Goal: Task Accomplishment & Management: Manage account settings

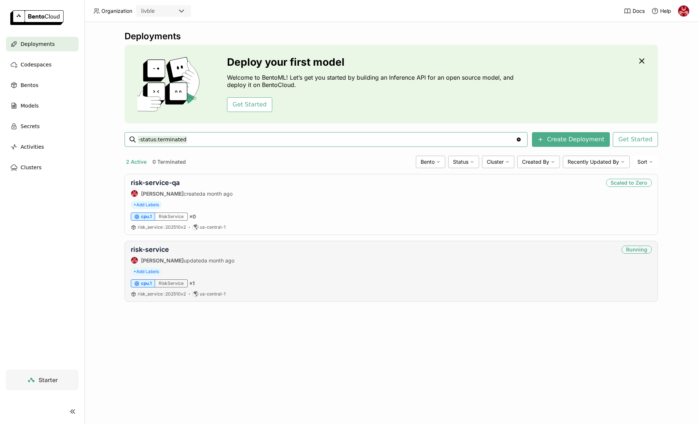
click at [233, 276] on div "risk-service [PERSON_NAME] updated a month ago Running + Add Labels cpu.1 RiskS…" at bounding box center [392, 271] width 534 height 61
click at [233, 276] on div "risk-service Uri Vinetz updated a month ago Running + Add Labels cpu.1 RiskServ…" at bounding box center [392, 271] width 534 height 61
click at [154, 247] on link "risk-service" at bounding box center [150, 250] width 38 height 8
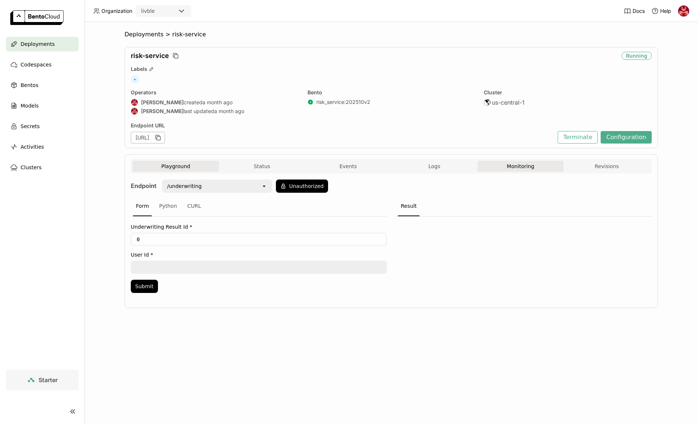
click at [529, 164] on button "Monitoring" at bounding box center [521, 166] width 86 height 11
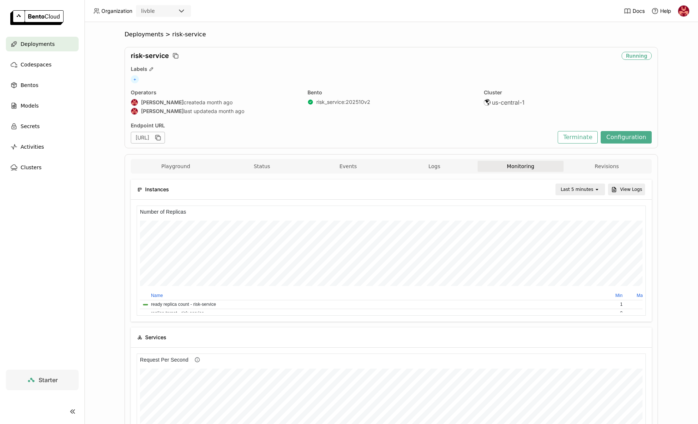
click at [580, 188] on div "Last 5 minutes" at bounding box center [577, 189] width 33 height 7
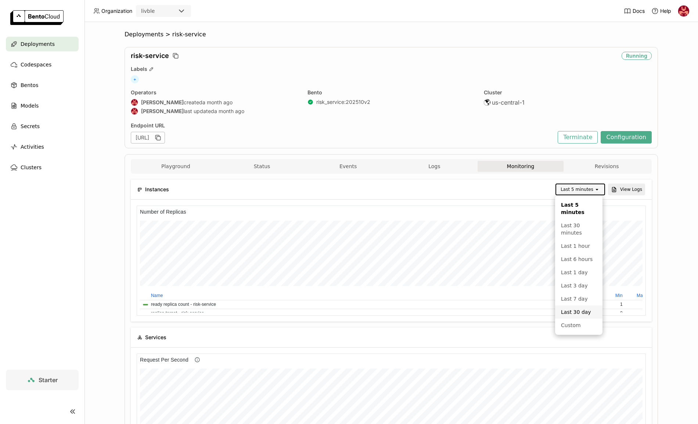
click at [580, 309] on div "Last 30 day" at bounding box center [579, 312] width 36 height 7
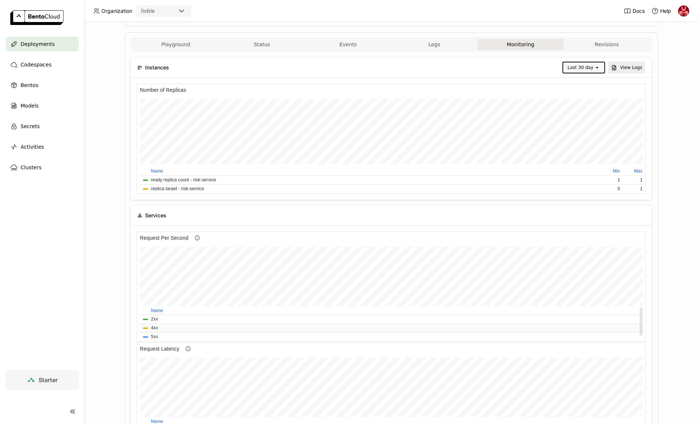
click at [342, 326] on span "4xx" at bounding box center [393, 328] width 500 height 7
click at [146, 329] on span "4xx" at bounding box center [393, 328] width 500 height 7
click at [147, 321] on span "2xx" at bounding box center [393, 319] width 500 height 7
drag, startPoint x: 145, startPoint y: 326, endPoint x: 146, endPoint y: 333, distance: 6.3
click at [145, 326] on span "4xx" at bounding box center [393, 328] width 500 height 7
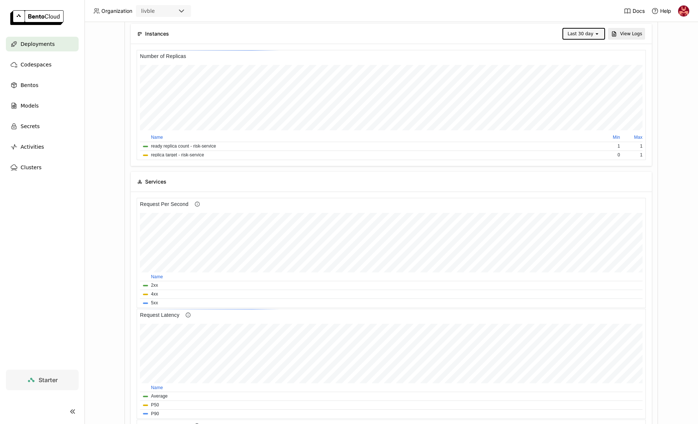
click at [587, 34] on div "Last 30 day" at bounding box center [581, 33] width 26 height 7
click at [577, 180] on li "Custom" at bounding box center [581, 184] width 41 height 13
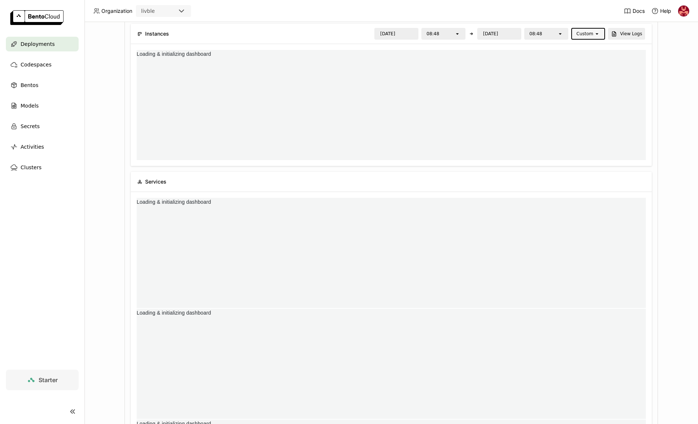
click at [400, 35] on input "2025/09/15" at bounding box center [396, 34] width 43 height 10
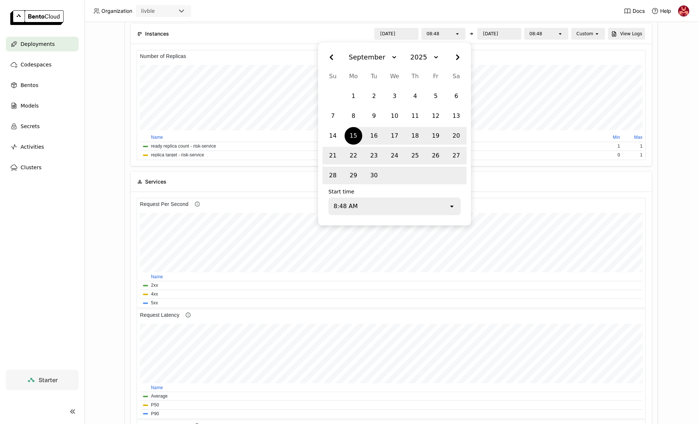
click at [460, 61] on icon "Right" at bounding box center [457, 57] width 13 height 13
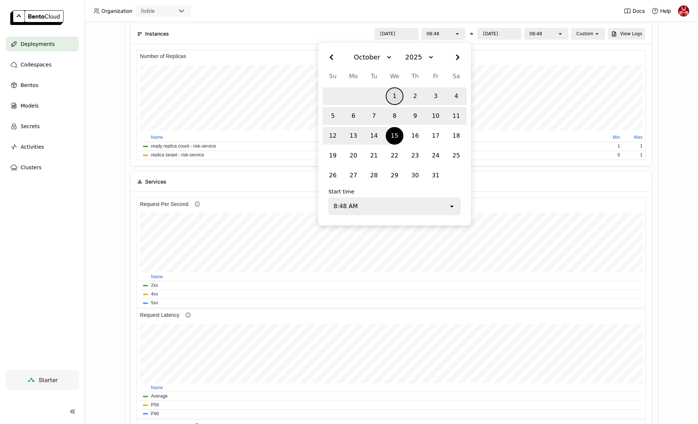
click at [392, 91] on div "1" at bounding box center [394, 96] width 15 height 13
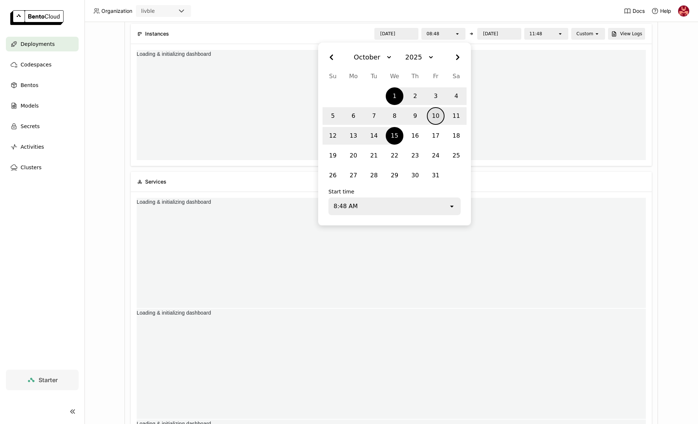
click at [442, 117] on div "10" at bounding box center [435, 115] width 15 height 13
click at [398, 95] on div "1" at bounding box center [394, 96] width 15 height 13
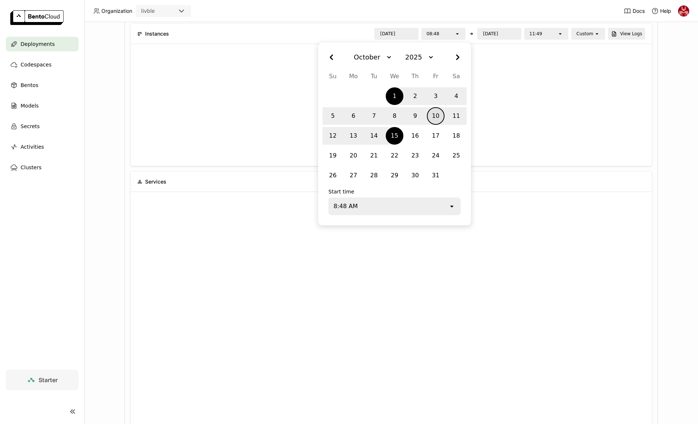
click at [434, 114] on div "10" at bounding box center [435, 115] width 15 height 13
click at [399, 101] on div "1" at bounding box center [394, 96] width 15 height 13
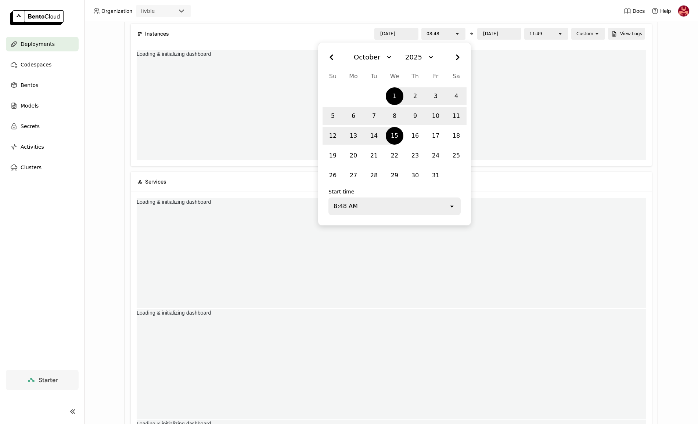
click at [533, 33] on div "11:49" at bounding box center [535, 33] width 13 height 7
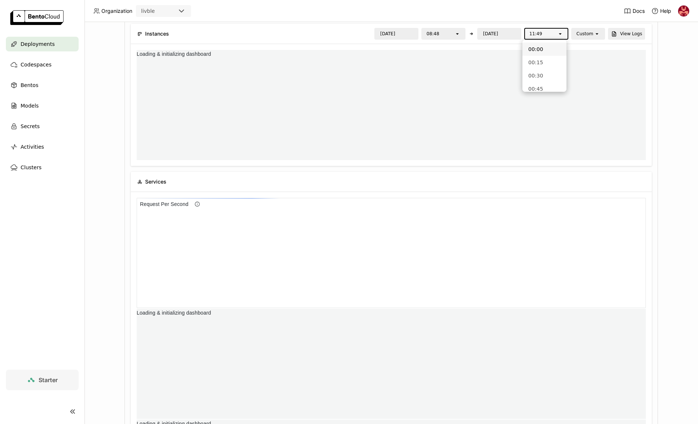
click at [503, 34] on input "2025/10/15" at bounding box center [499, 34] width 43 height 10
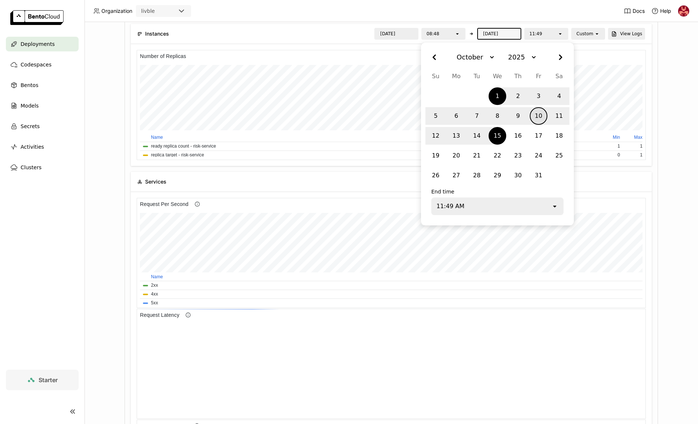
click at [536, 115] on div "10" at bounding box center [538, 115] width 15 height 13
type input "2025/10/10"
type input "2025/10/15"
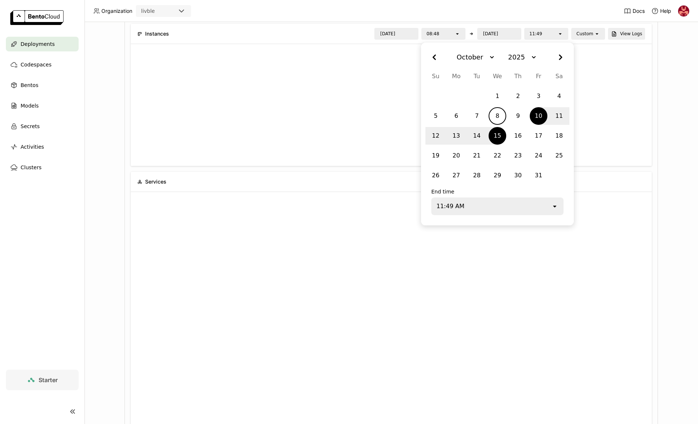
drag, startPoint x: 498, startPoint y: 122, endPoint x: 498, endPoint y: 112, distance: 9.2
click at [498, 112] on div "1 2 3 4 5 6 7 8 9 10 11 12 13 14 15 16 17 18 19 20 21 22 23 24 25 26 27 28 29 3…" at bounding box center [497, 136] width 144 height 99
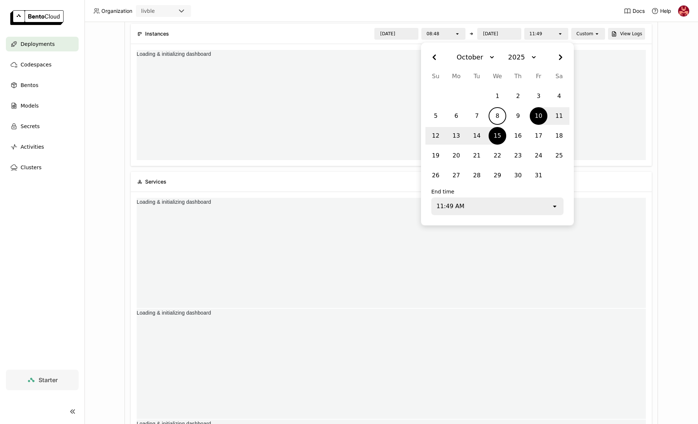
click at [496, 114] on div "8" at bounding box center [497, 115] width 15 height 13
type input "2025/10/08"
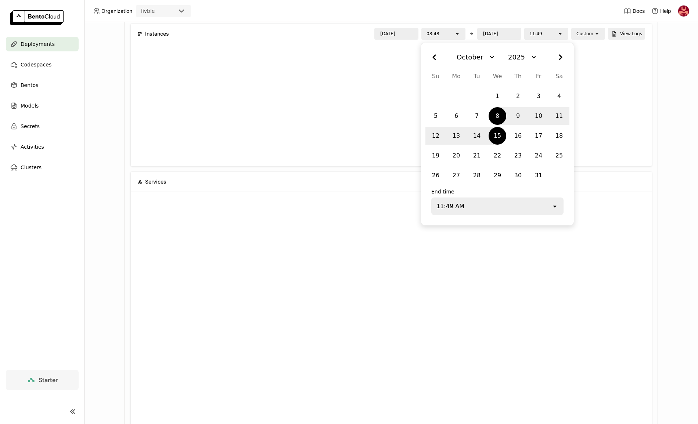
click at [495, 124] on div "8" at bounding box center [497, 116] width 21 height 19
type input "2025/10/15"
click at [499, 93] on div "1" at bounding box center [497, 96] width 15 height 13
type input "2025/10/01"
type input "2025/10/15"
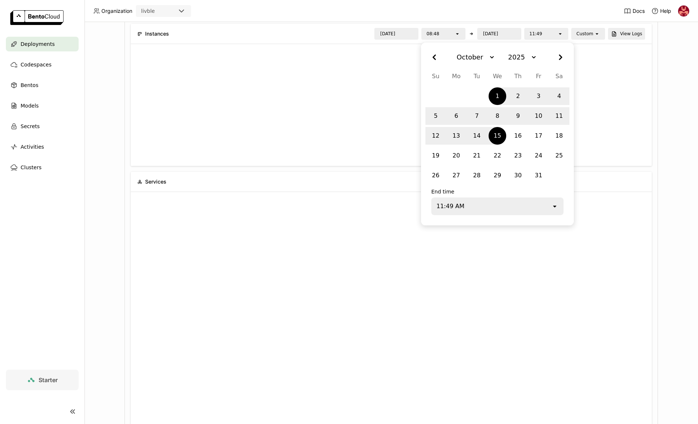
click at [497, 127] on div "15" at bounding box center [497, 135] width 21 height 19
type input "2025/10/15"
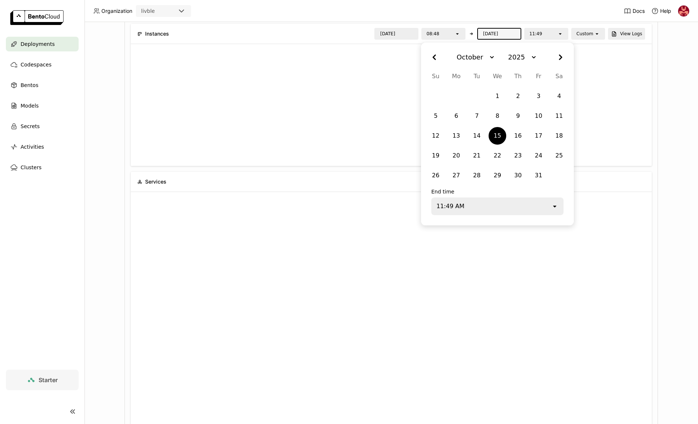
click at [494, 30] on input "2025/10/15" at bounding box center [499, 34] width 43 height 10
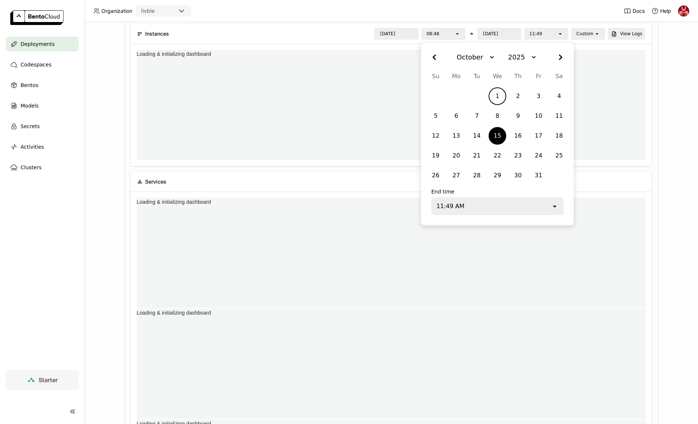
click at [497, 92] on div "1" at bounding box center [497, 96] width 15 height 13
type input "2025/10/01"
type input "2025/10/15"
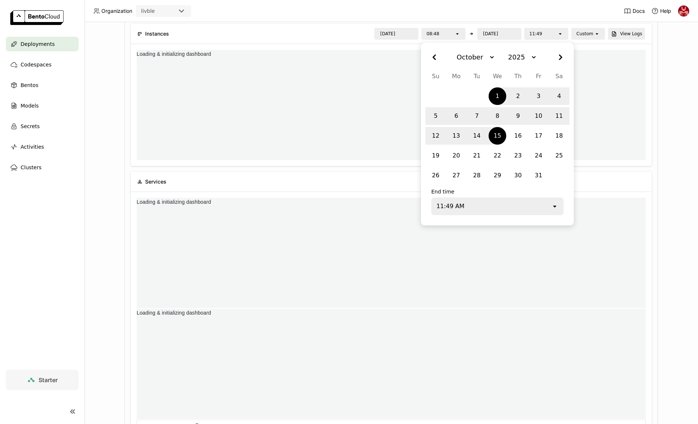
click at [493, 137] on div "15" at bounding box center [497, 135] width 15 height 13
type input "2025/10/15"
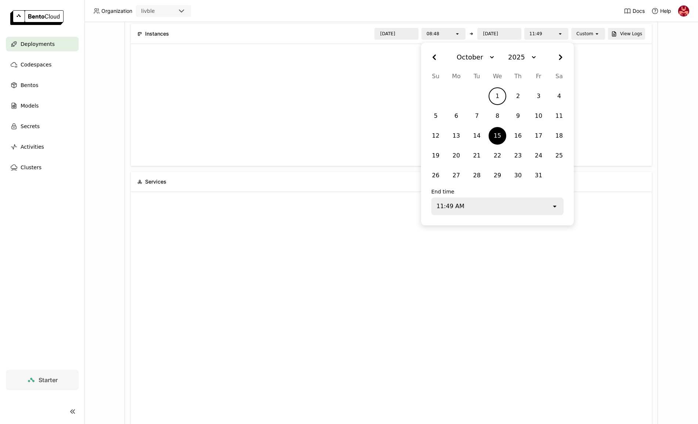
click at [502, 98] on div "1" at bounding box center [497, 96] width 15 height 13
type input "2025/10/01"
type input "2025/10/15"
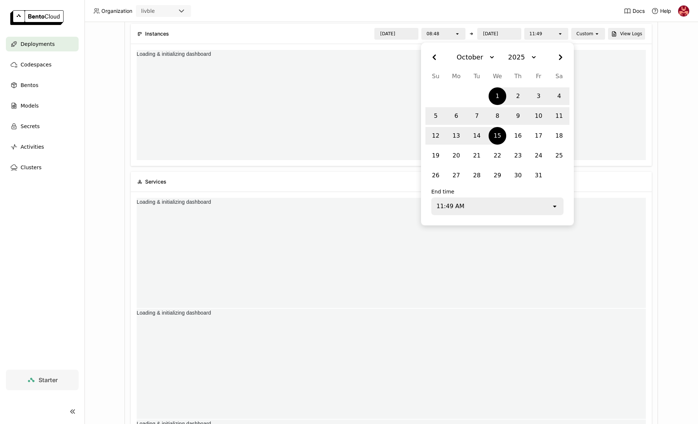
click at [366, 130] on div "Loading & initializing dashboard" at bounding box center [391, 105] width 509 height 110
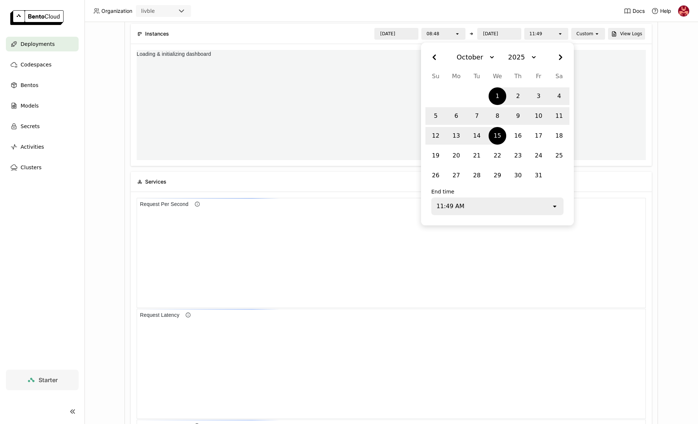
click at [399, 35] on input "2025/10/01" at bounding box center [396, 34] width 43 height 10
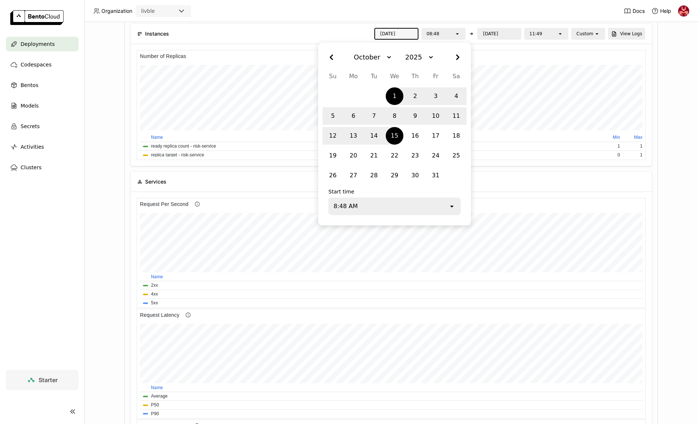
click at [491, 31] on input "2025/10/15" at bounding box center [499, 34] width 43 height 10
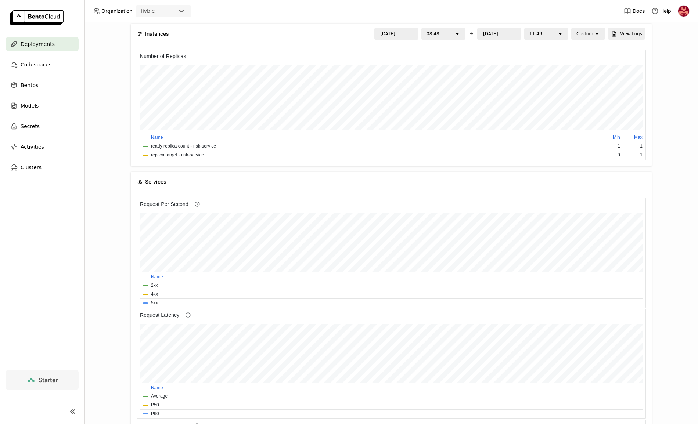
click at [545, 29] on div "11:49" at bounding box center [541, 34] width 32 height 10
click at [669, 36] on div "Deployments > risk-service risk-service Running Labels + Operators Uri Vinetz c…" at bounding box center [392, 223] width 614 height 402
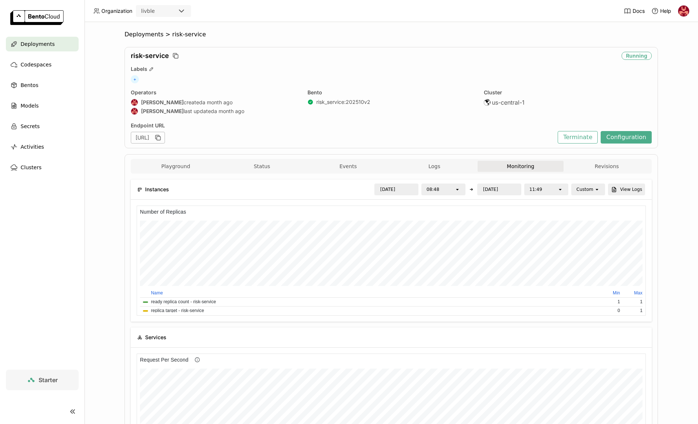
click at [165, 140] on div "[URL]" at bounding box center [148, 138] width 34 height 12
click at [389, 187] on input "2025/10/01" at bounding box center [396, 189] width 43 height 10
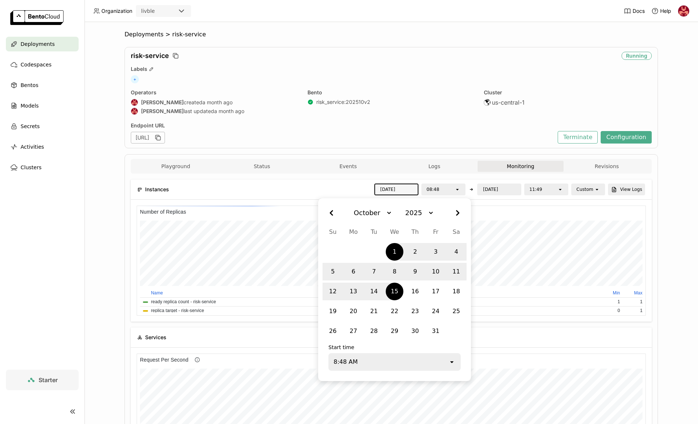
click at [331, 212] on icon "Previous month." at bounding box center [331, 214] width 3 height 6
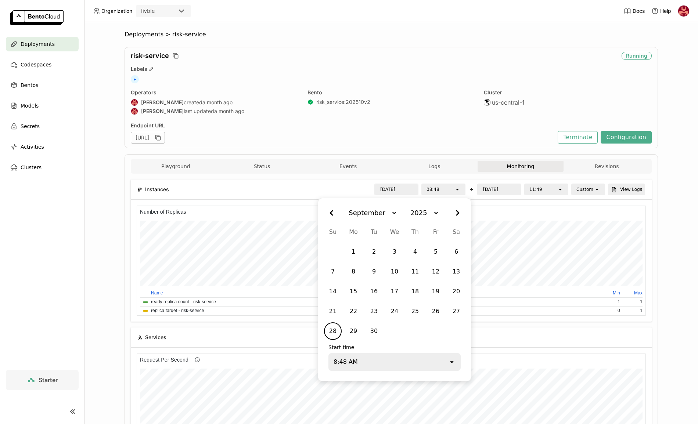
click at [335, 330] on div "28" at bounding box center [333, 331] width 15 height 13
type input "2025/09/28"
click at [457, 215] on icon "Next month." at bounding box center [457, 214] width 3 height 6
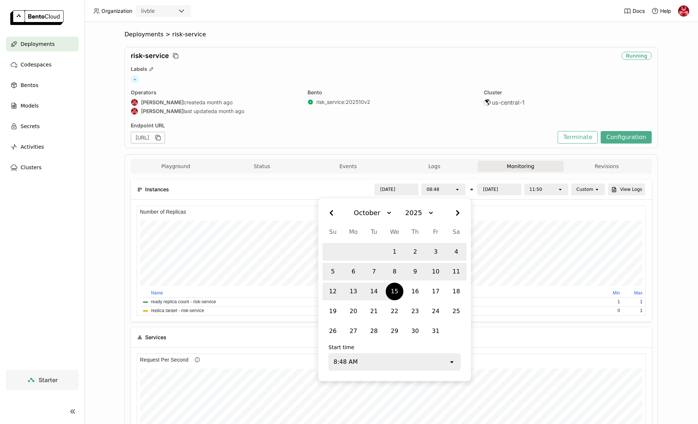
scroll to position [3, 3]
click at [114, 287] on div "Deployments > risk-service risk-service Running Labels + Operators Uri Vinetz c…" at bounding box center [392, 223] width 614 height 402
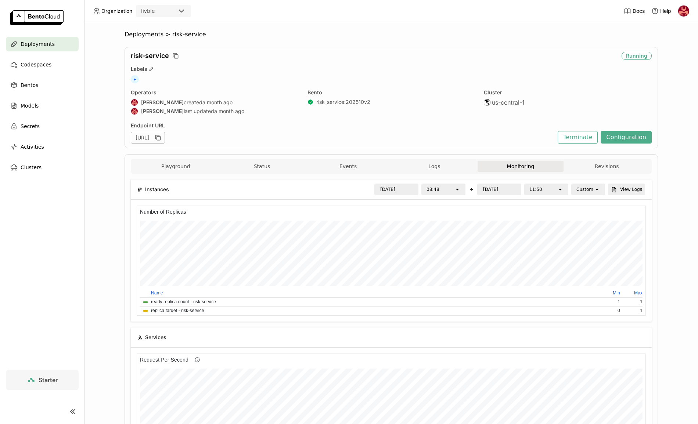
click at [165, 139] on div "[URL]" at bounding box center [148, 138] width 34 height 12
click at [354, 126] on div "Endpoint URL" at bounding box center [342, 125] width 423 height 7
click at [154, 36] on span "Deployments" at bounding box center [144, 34] width 39 height 7
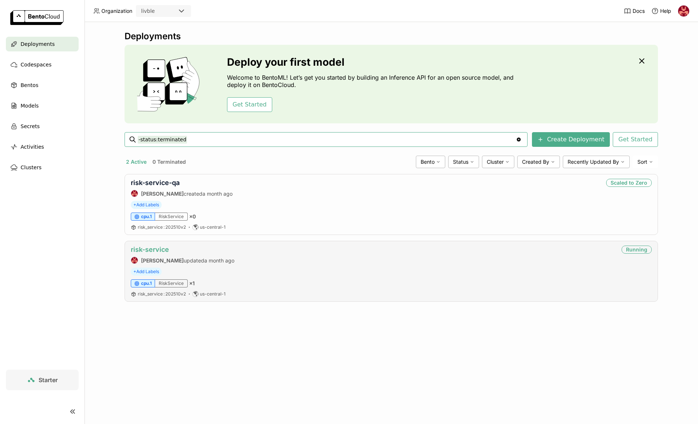
click at [155, 248] on link "risk-service" at bounding box center [150, 250] width 38 height 8
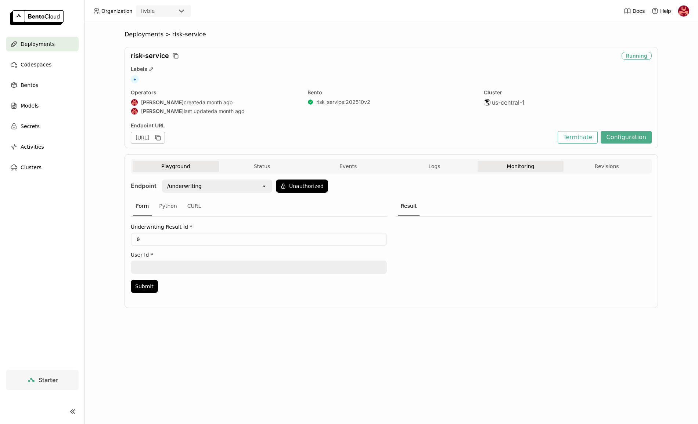
click at [526, 163] on button "Monitoring" at bounding box center [521, 166] width 86 height 11
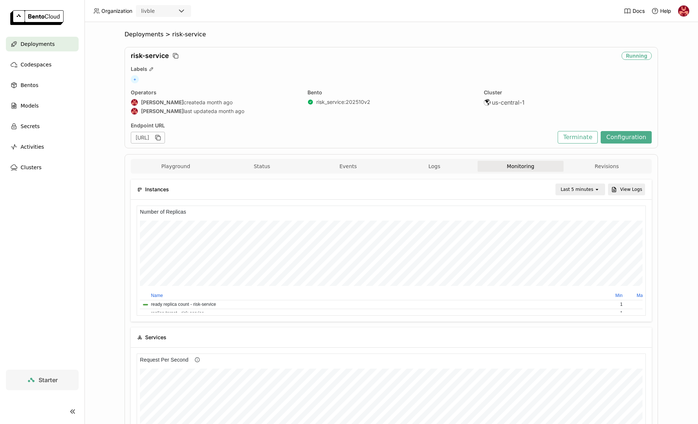
scroll to position [105, 164]
click at [574, 188] on div "Last 5 minutes" at bounding box center [577, 189] width 33 height 7
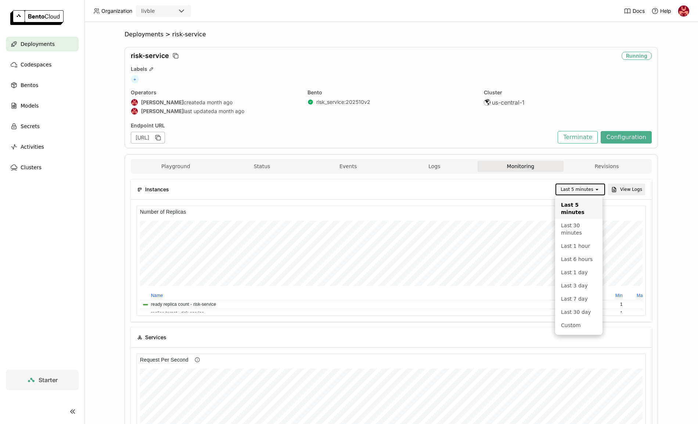
scroll to position [105, 504]
click at [578, 314] on div "Last 30 day" at bounding box center [579, 312] width 36 height 7
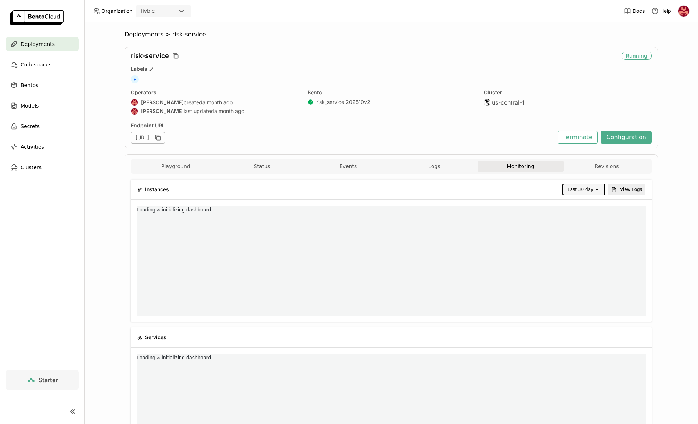
scroll to position [0, 0]
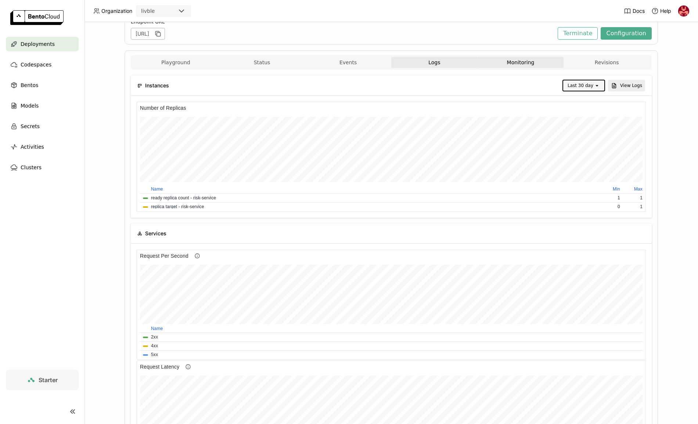
click at [441, 63] on button "Logs" at bounding box center [434, 62] width 86 height 11
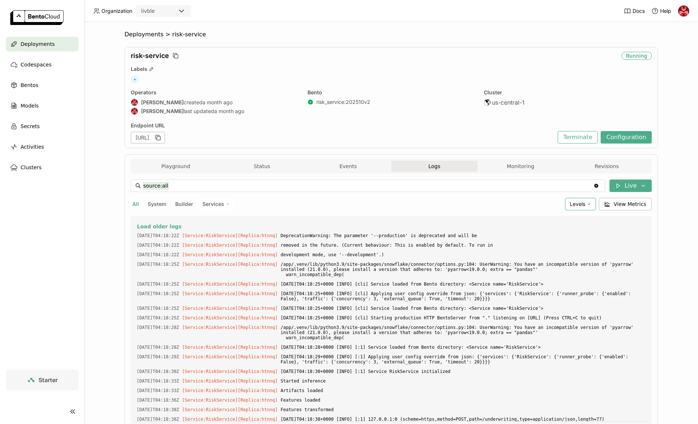
click at [591, 201] on div "Levels" at bounding box center [580, 204] width 31 height 12
click at [589, 202] on icon at bounding box center [589, 204] width 4 height 4
click at [338, 163] on button "Events" at bounding box center [348, 166] width 86 height 11
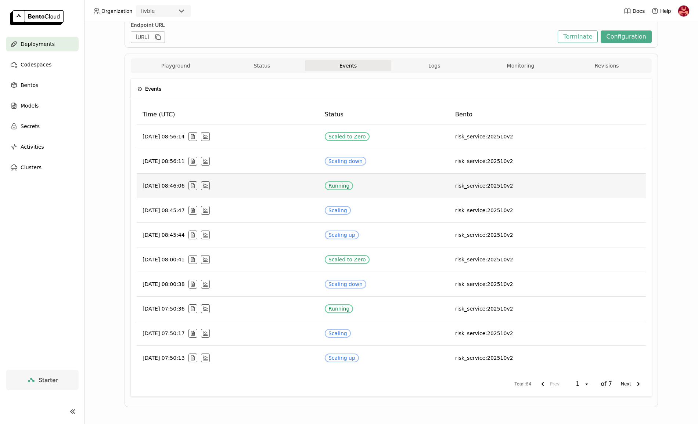
scroll to position [101, 0]
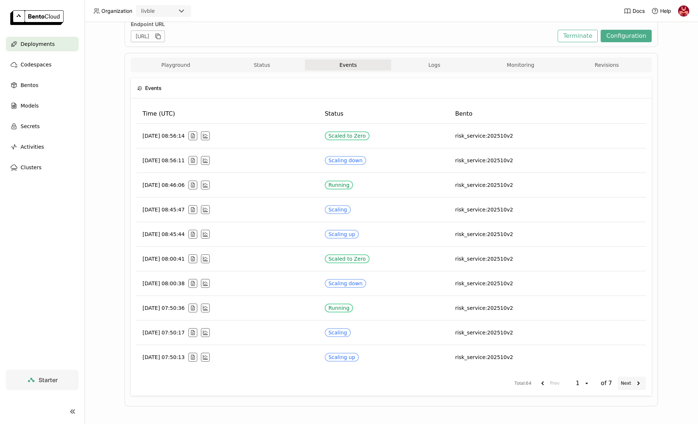
click at [634, 382] on icon "next page. current page 1 of 7" at bounding box center [638, 383] width 9 height 9
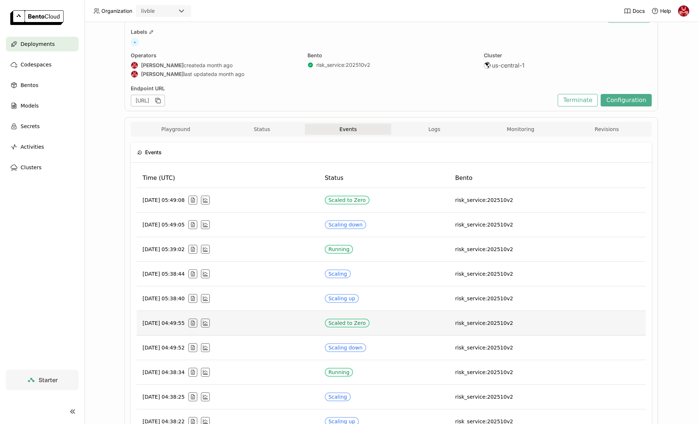
scroll to position [104, 0]
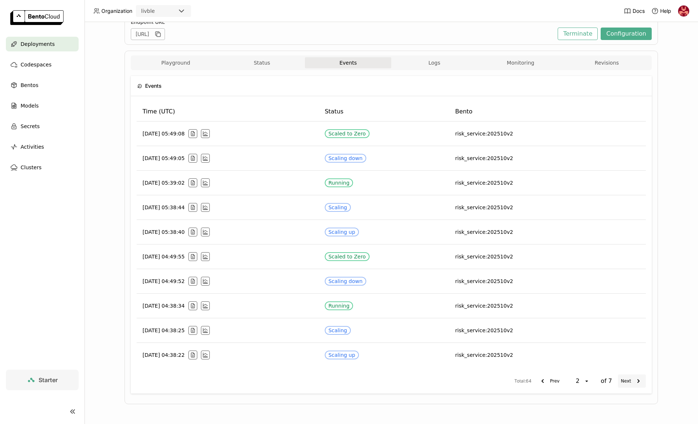
click at [630, 385] on button "Next" at bounding box center [632, 381] width 28 height 13
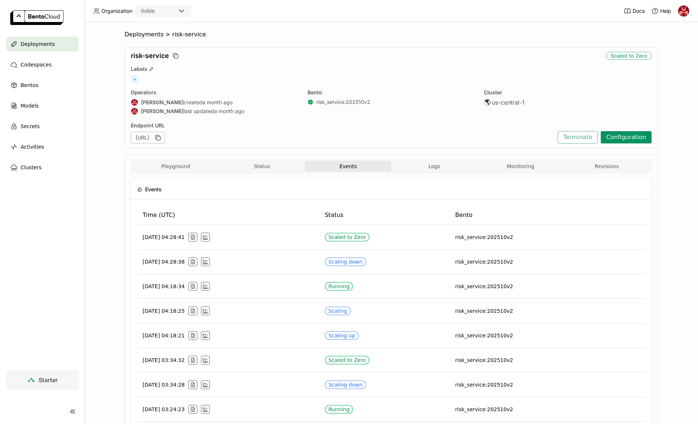
click at [612, 134] on button "Configuration" at bounding box center [626, 137] width 51 height 12
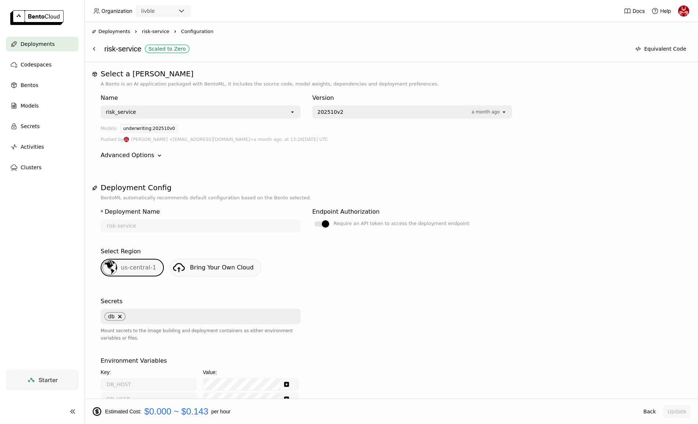
click at [690, 8] on header "Organization livble Docs Help" at bounding box center [349, 11] width 698 height 22
click at [688, 8] on img at bounding box center [683, 11] width 11 height 11
click at [669, 36] on span "Billing" at bounding box center [666, 38] width 14 height 7
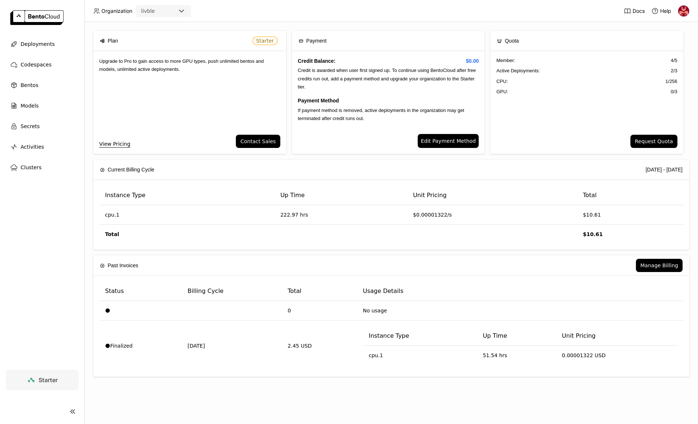
click at [514, 151] on div "Request Quota" at bounding box center [587, 144] width 193 height 19
click at [685, 13] on img at bounding box center [683, 11] width 11 height 11
click at [664, 59] on span "Settings" at bounding box center [668, 59] width 19 height 7
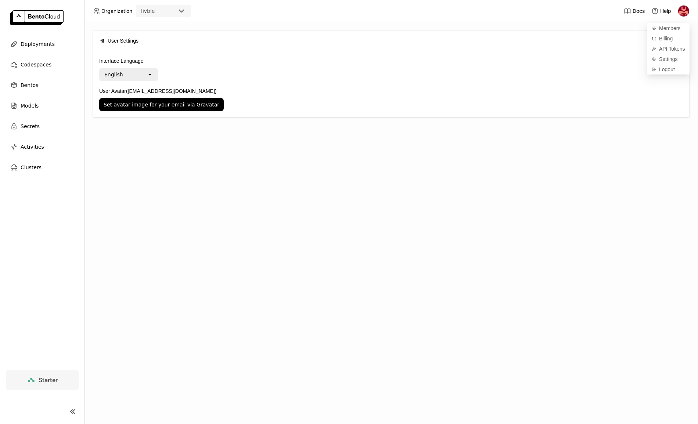
click at [369, 141] on div "User Settings Interface Language English open User Avatar (uri.vinetz@nowlvble.…" at bounding box center [392, 223] width 614 height 402
click at [683, 15] on img at bounding box center [683, 11] width 11 height 11
click at [671, 28] on span "Members" at bounding box center [669, 28] width 21 height 7
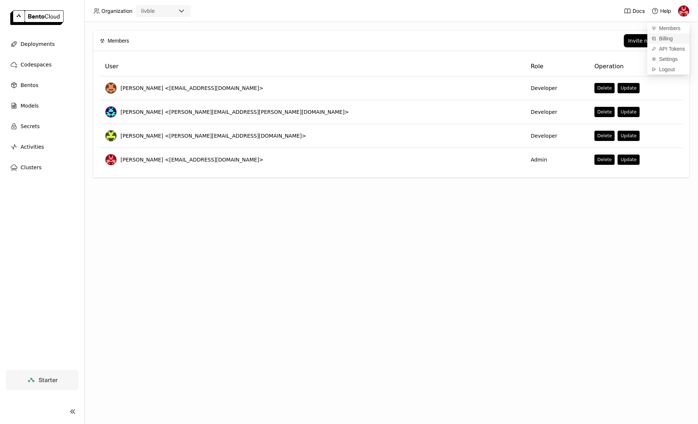
click at [661, 39] on span "Billing" at bounding box center [666, 38] width 14 height 7
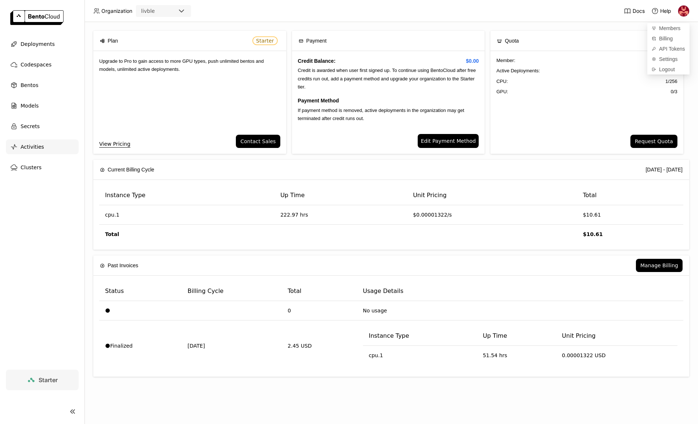
click at [42, 151] on div "Activities" at bounding box center [42, 147] width 73 height 15
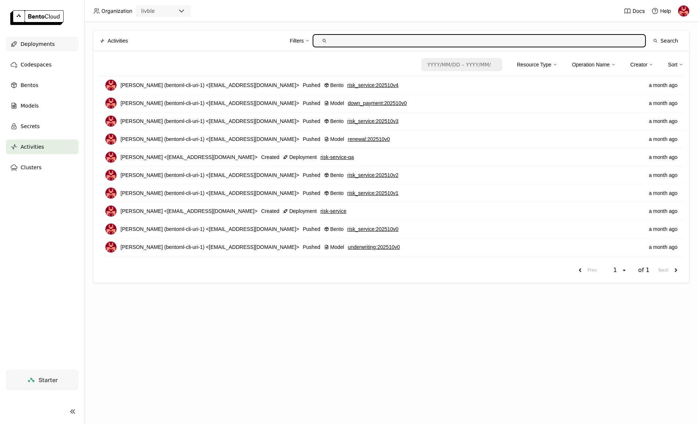
click at [40, 48] on span "Deployments" at bounding box center [38, 44] width 34 height 9
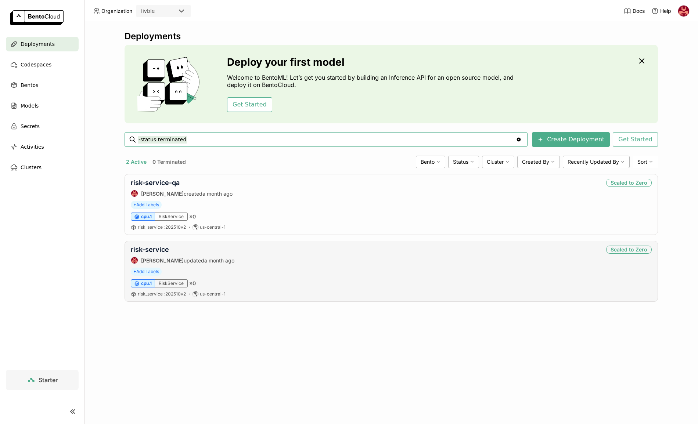
click at [208, 265] on div "risk-service Uri Vinetz updated a month ago Scaled to Zero + Add Labels cpu.1 R…" at bounding box center [392, 271] width 534 height 61
click at [160, 252] on link "risk-service" at bounding box center [150, 250] width 38 height 8
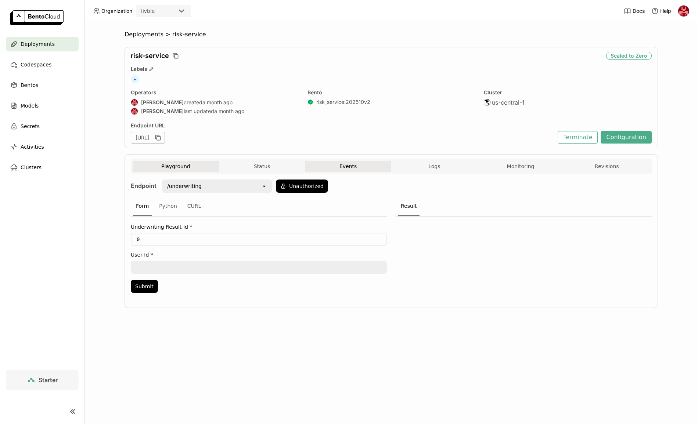
click at [328, 164] on button "Events" at bounding box center [348, 166] width 86 height 11
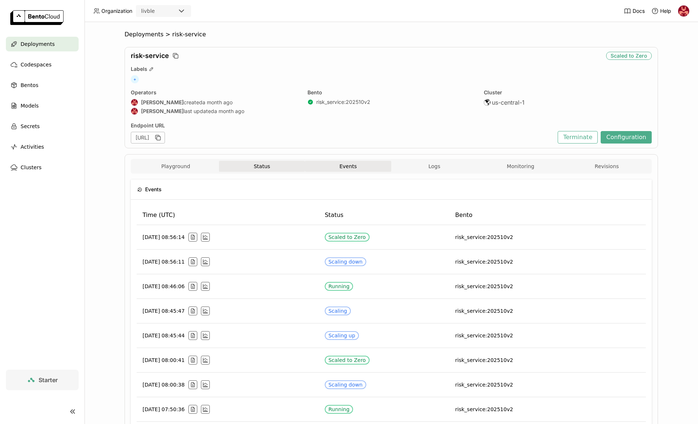
click at [280, 169] on button "Status" at bounding box center [262, 166] width 86 height 11
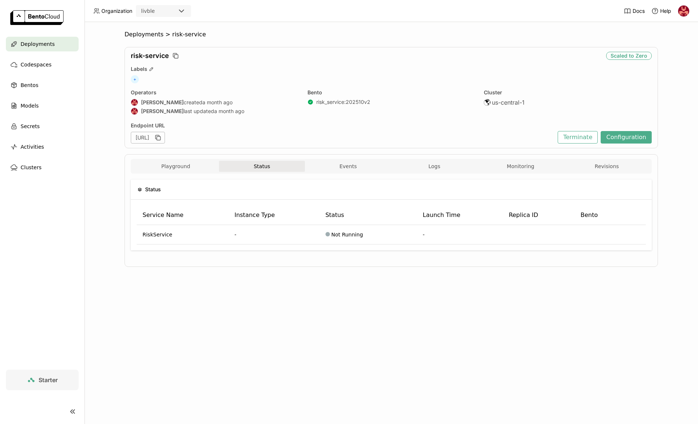
click at [446, 159] on div "Playground Status Events Logs Monitoring Revisions" at bounding box center [391, 166] width 521 height 15
click at [444, 164] on button "Logs" at bounding box center [434, 166] width 86 height 11
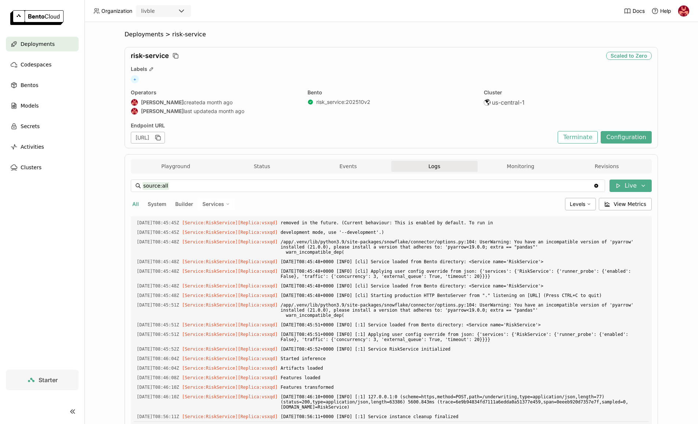
click at [683, 14] on img at bounding box center [683, 11] width 11 height 11
click at [640, 14] on span "Docs" at bounding box center [639, 11] width 12 height 7
click at [681, 11] on img at bounding box center [683, 11] width 11 height 11
click at [662, 39] on span "Billing" at bounding box center [666, 38] width 14 height 7
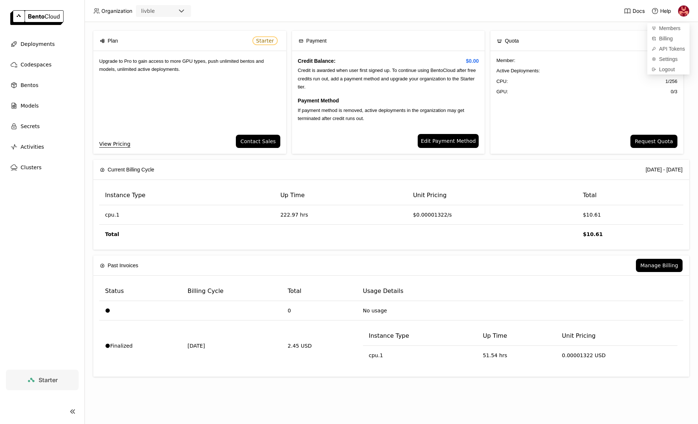
click at [444, 164] on div "Current Billing Cycle 2025-10-01 - 2025-10-31" at bounding box center [391, 170] width 583 height 20
click at [446, 137] on span "Edit Payment Method" at bounding box center [448, 141] width 55 height 8
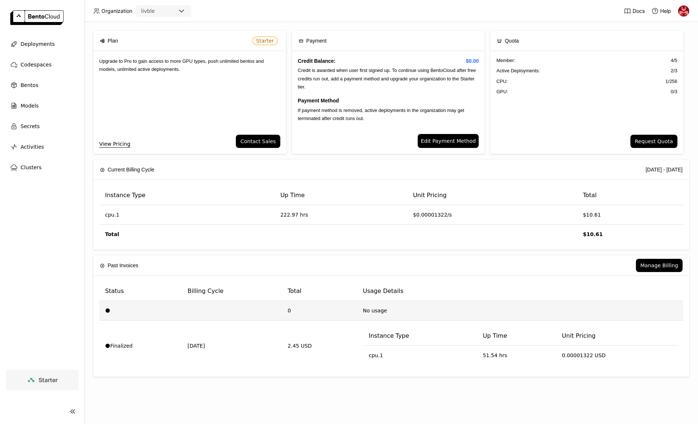
click at [284, 314] on td "0" at bounding box center [319, 310] width 75 height 19
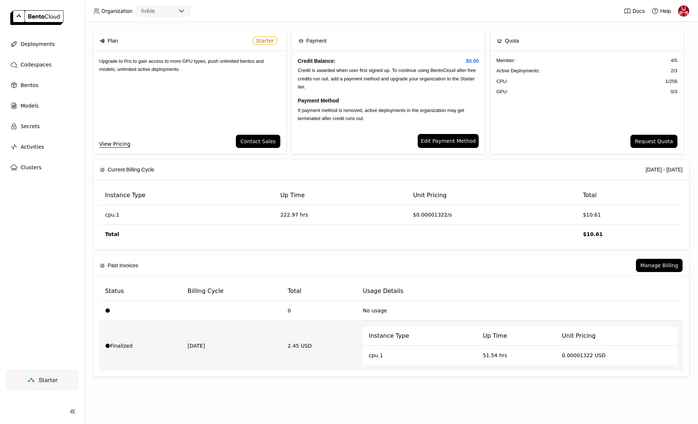
click at [301, 344] on td "2.45 USD" at bounding box center [319, 346] width 75 height 50
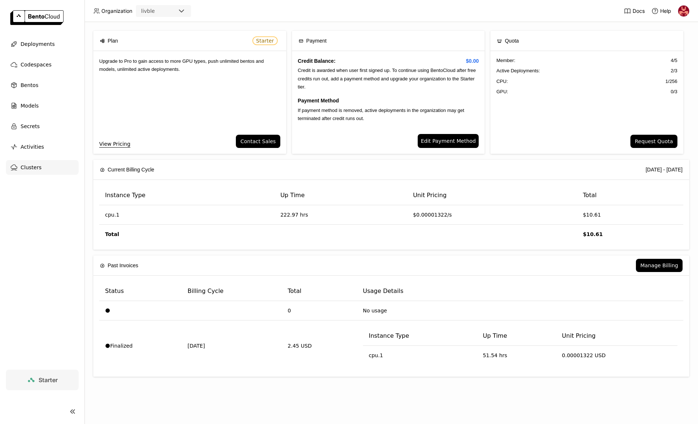
click at [49, 168] on div "Clusters" at bounding box center [42, 167] width 73 height 15
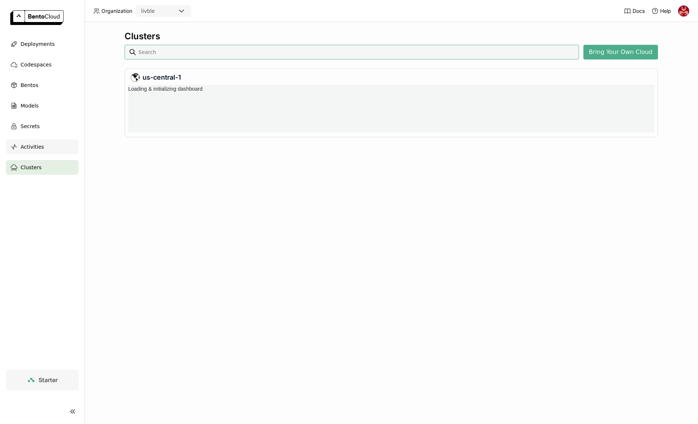
click at [50, 149] on div "Activities" at bounding box center [42, 147] width 73 height 15
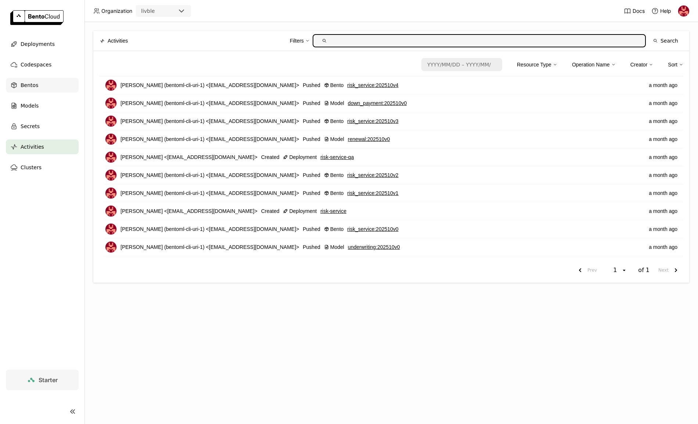
click at [50, 85] on div "Bentos" at bounding box center [42, 85] width 73 height 15
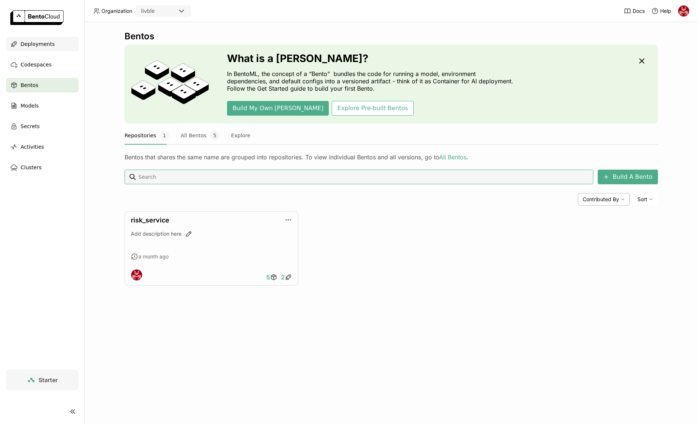
click at [44, 48] on span "Deployments" at bounding box center [38, 44] width 34 height 9
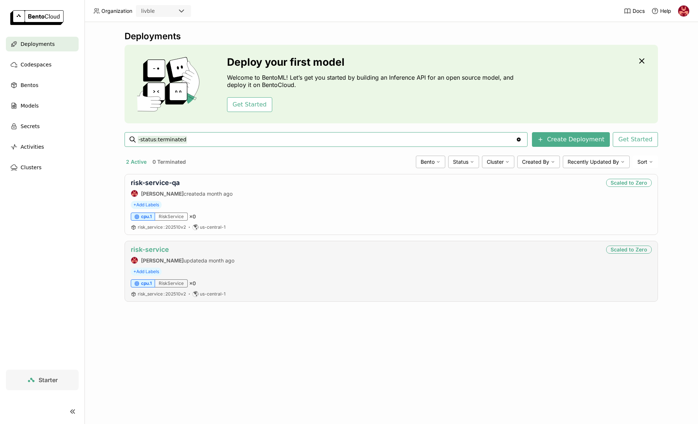
click at [156, 252] on link "risk-service" at bounding box center [150, 250] width 38 height 8
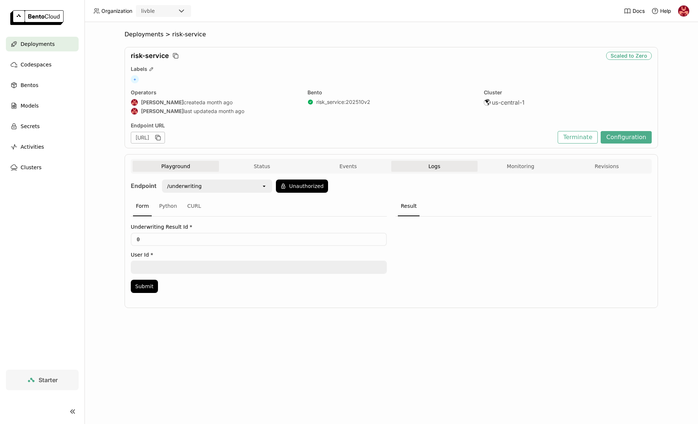
click at [442, 168] on button "Logs" at bounding box center [434, 166] width 86 height 11
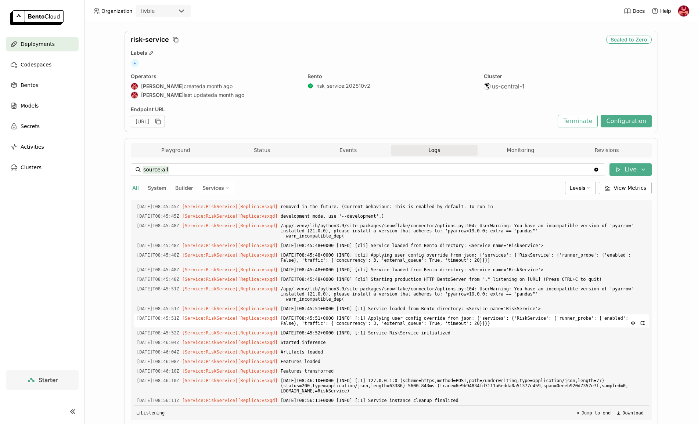
scroll to position [43, 0]
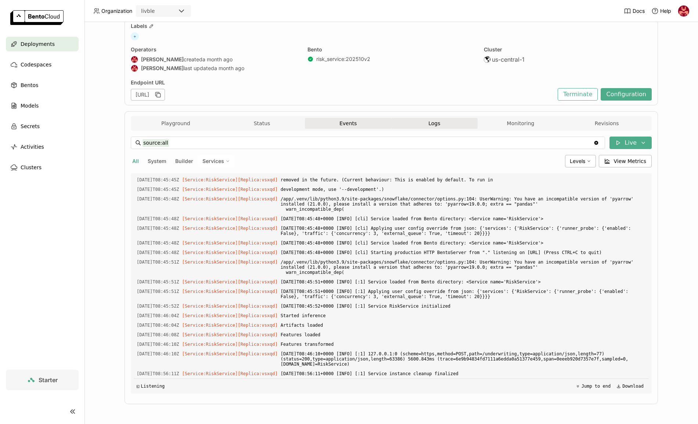
click at [324, 122] on button "Events" at bounding box center [348, 123] width 86 height 11
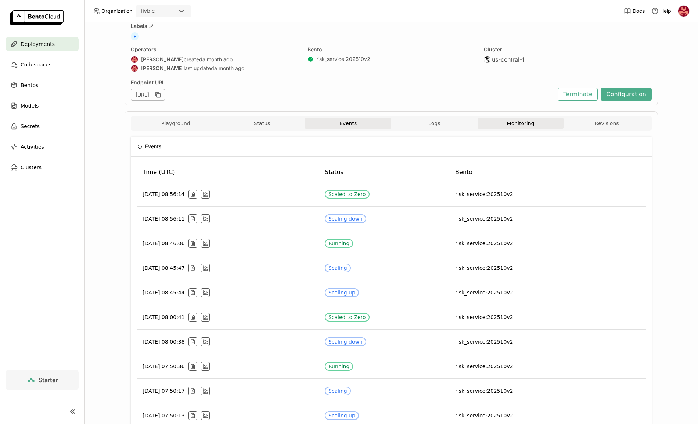
click at [516, 127] on button "Monitoring" at bounding box center [521, 123] width 86 height 11
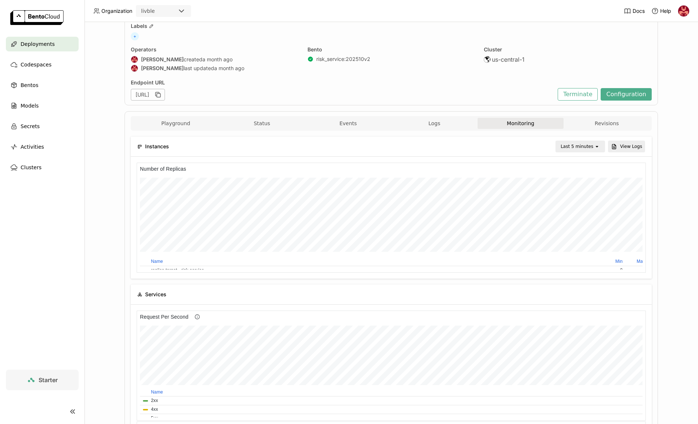
click at [581, 143] on div "Last 5 minutes" at bounding box center [577, 146] width 33 height 7
click at [580, 256] on div "Last 7 day" at bounding box center [579, 255] width 36 height 7
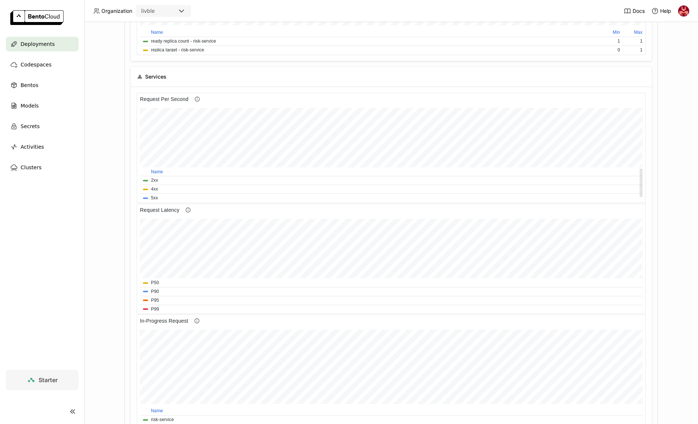
scroll to position [259, 0]
click at [180, 188] on span "4xx" at bounding box center [393, 190] width 500 height 7
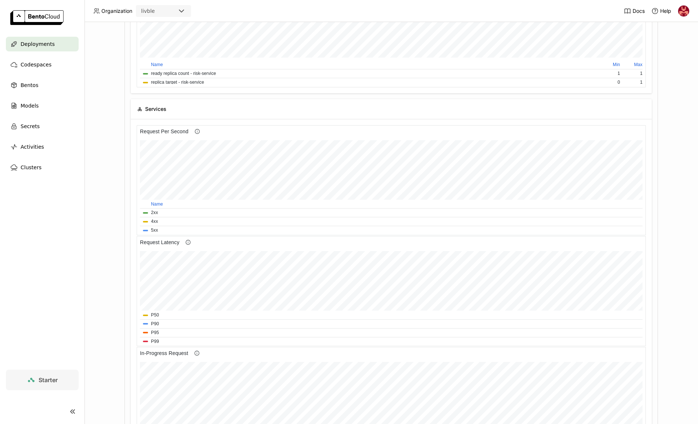
scroll to position [198, 0]
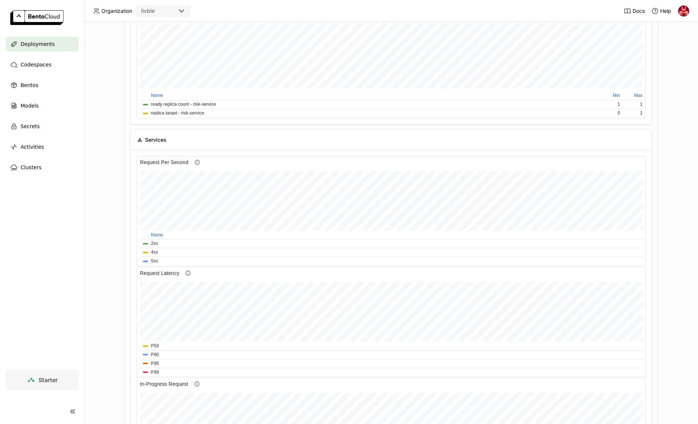
click at [165, 162] on h6 "Request Per Second" at bounding box center [164, 162] width 54 height 8
click at [149, 141] on span "Services" at bounding box center [155, 140] width 21 height 8
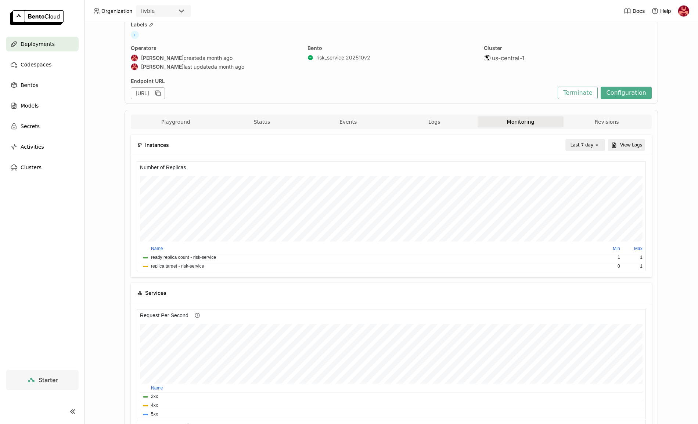
scroll to position [0, 0]
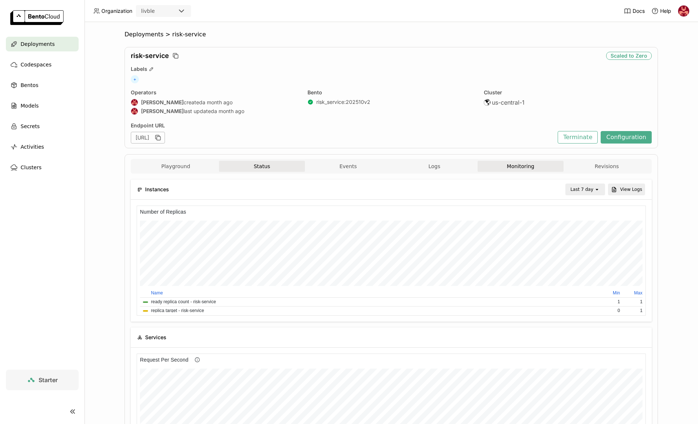
click at [268, 165] on button "Status" at bounding box center [262, 166] width 86 height 11
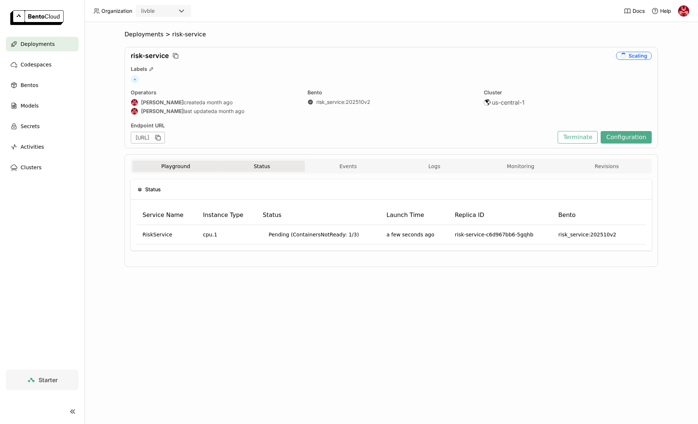
click at [178, 168] on button "Playground" at bounding box center [176, 166] width 86 height 11
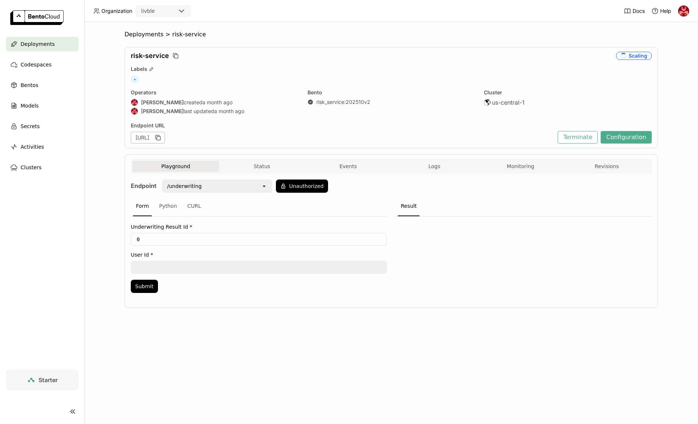
click at [240, 183] on div "/underwriting" at bounding box center [212, 186] width 98 height 12
click at [247, 183] on div "/underwriting" at bounding box center [212, 186] width 98 height 12
click at [254, 165] on button "Status" at bounding box center [262, 166] width 86 height 11
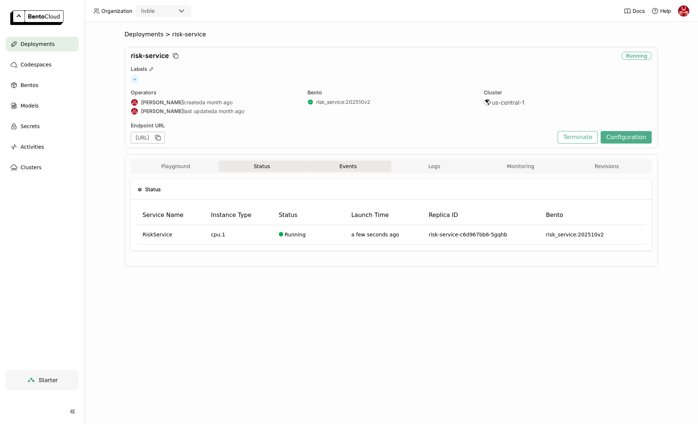
click at [347, 164] on button "Events" at bounding box center [348, 166] width 86 height 11
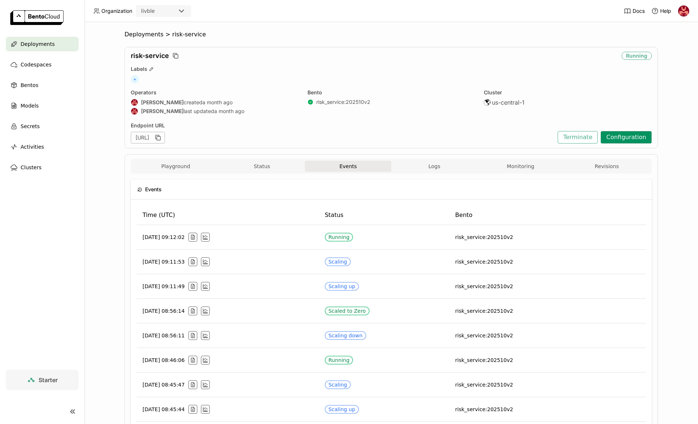
click at [618, 135] on button "Configuration" at bounding box center [626, 137] width 51 height 12
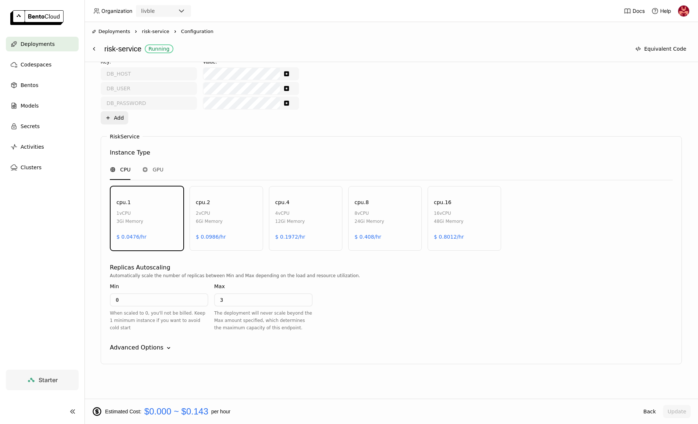
scroll to position [313, 0]
drag, startPoint x: 141, startPoint y: 297, endPoint x: 98, endPoint y: 298, distance: 42.3
click at [98, 298] on div "Deployment Config BentoML automatically recommends default configuration based …" at bounding box center [391, 122] width 599 height 503
type input "1"
click at [223, 348] on div "Advanced Options Down" at bounding box center [391, 346] width 563 height 9
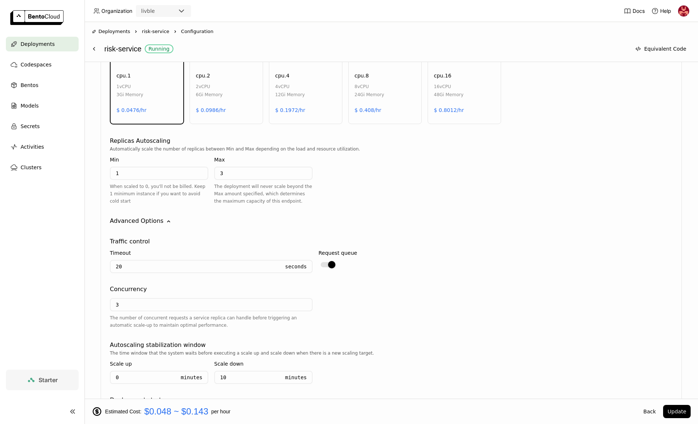
scroll to position [491, 0]
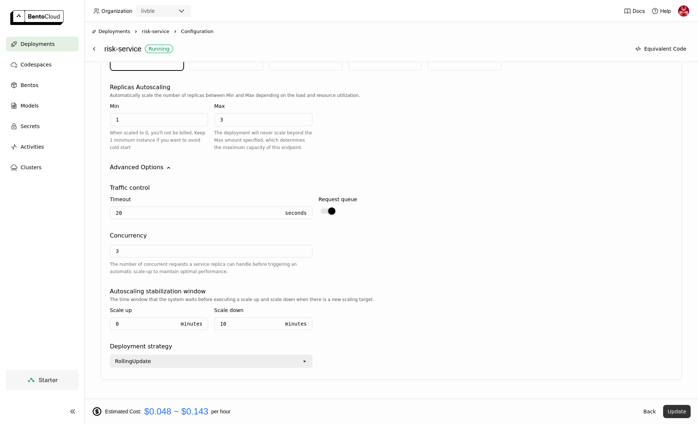
click at [679, 409] on button "Update" at bounding box center [677, 411] width 28 height 13
